Goal: Transaction & Acquisition: Subscribe to service/newsletter

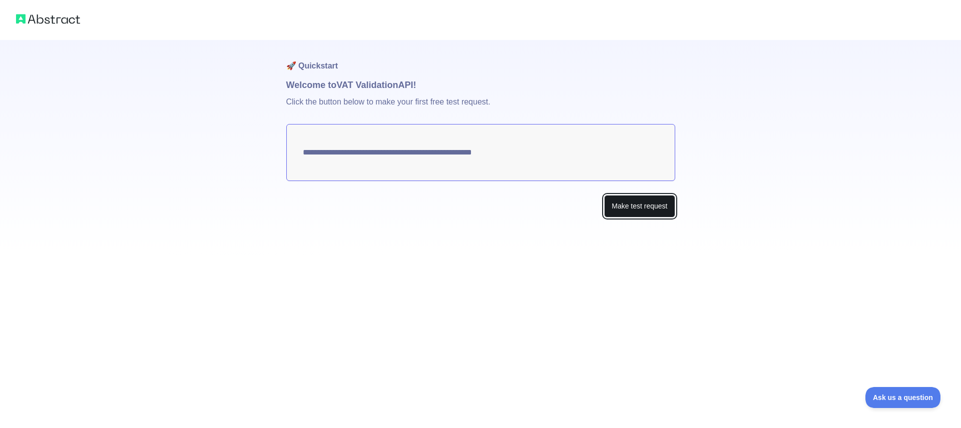
click at [626, 206] on button "Make test request" at bounding box center [639, 206] width 71 height 23
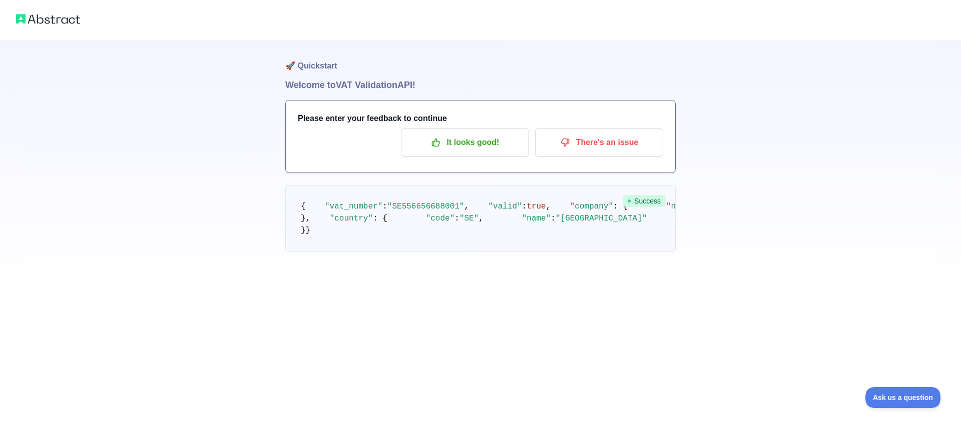
click at [57, 16] on img at bounding box center [48, 19] width 64 height 14
click at [27, 22] on img at bounding box center [48, 19] width 64 height 14
click at [436, 149] on p "It looks good!" at bounding box center [464, 142] width 113 height 17
